Goal: Transaction & Acquisition: Purchase product/service

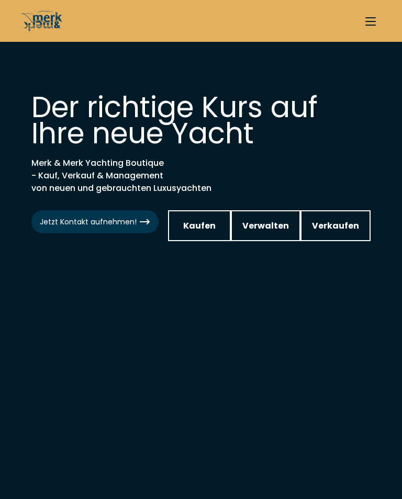
click at [206, 222] on span "Kaufen" at bounding box center [199, 225] width 32 height 13
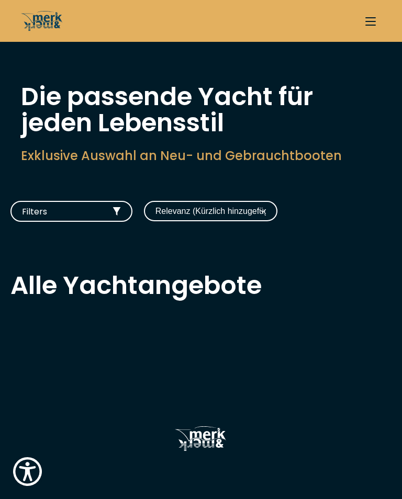
click at [212, 297] on h2 "Alle Yachtangebote" at bounding box center [200, 286] width 381 height 26
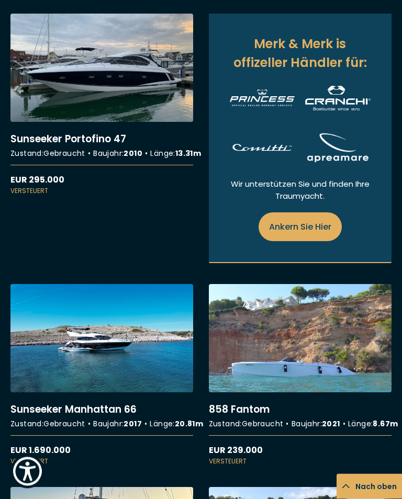
scroll to position [1217, 0]
click at [126, 116] on link "More details about Sunseeker Portofino 47" at bounding box center [101, 105] width 183 height 182
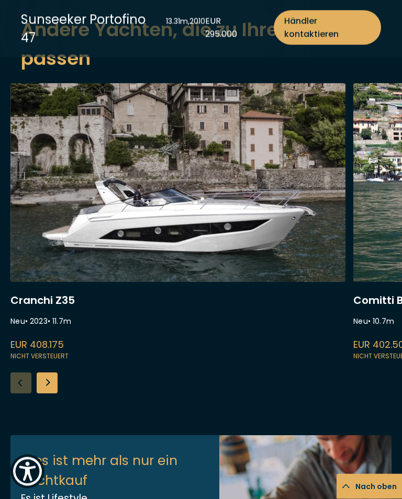
scroll to position [1017, 0]
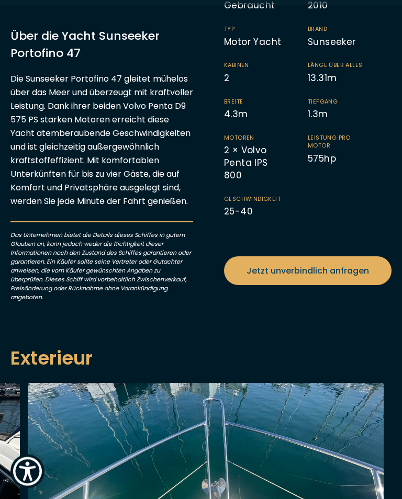
scroll to position [1228, 0]
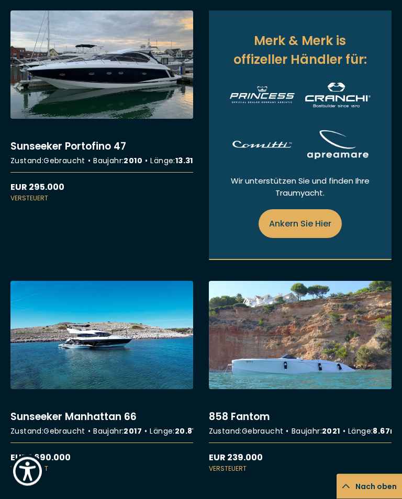
scroll to position [1396, 0]
